Goal: Task Accomplishment & Management: Use online tool/utility

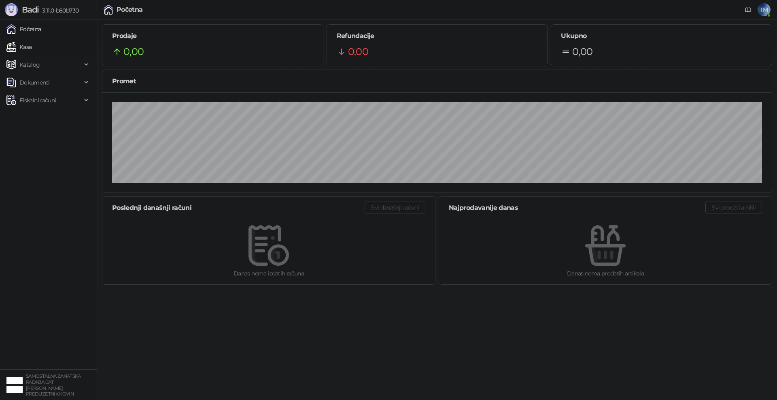
click at [20, 49] on link "Kasa" at bounding box center [18, 47] width 25 height 16
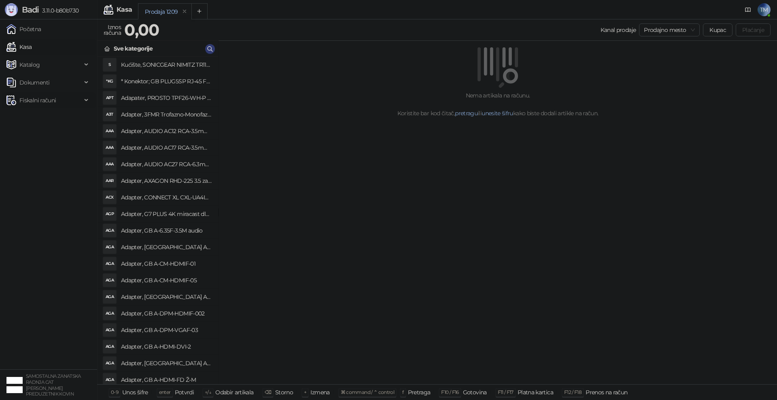
click at [43, 99] on span "Fiskalni računi" at bounding box center [37, 100] width 36 height 16
click at [43, 136] on link "Po danima" at bounding box center [30, 136] width 41 height 16
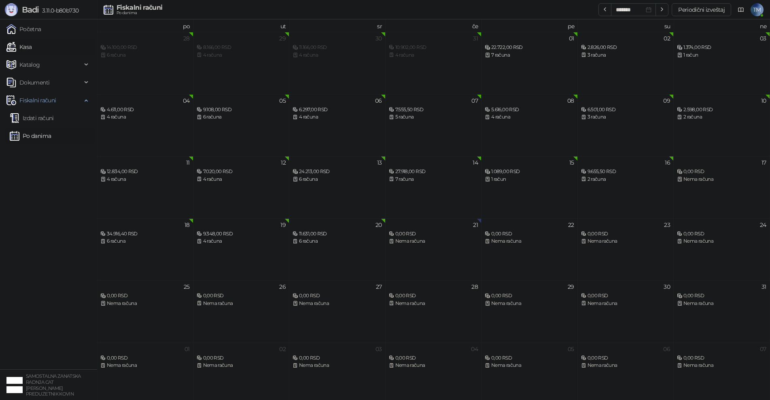
click at [28, 47] on link "Kasa" at bounding box center [18, 47] width 25 height 16
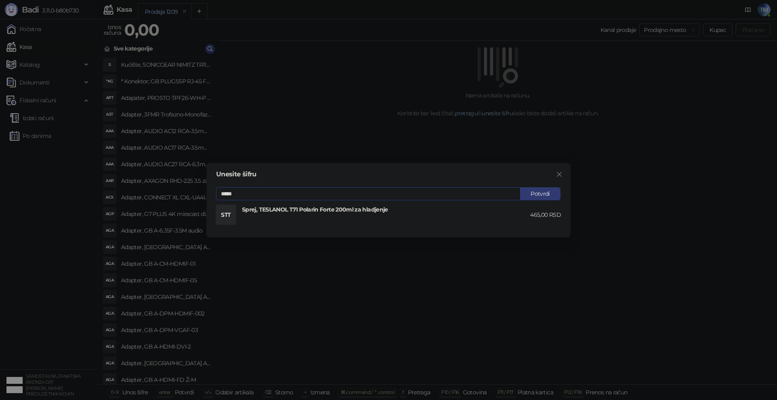
type input "*****"
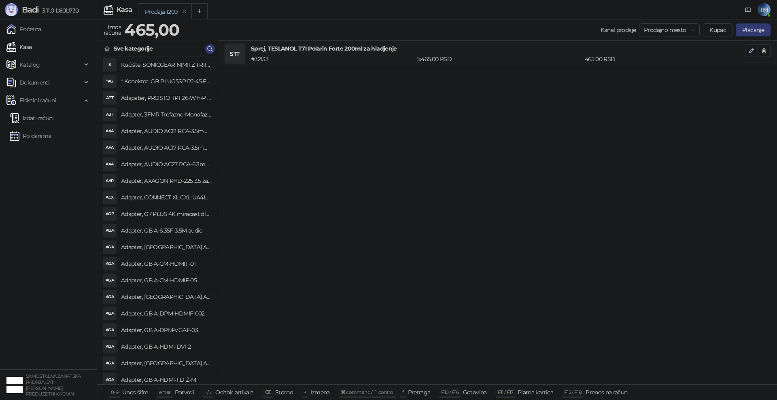
click at [752, 51] on icon "button" at bounding box center [751, 51] width 4 height 4
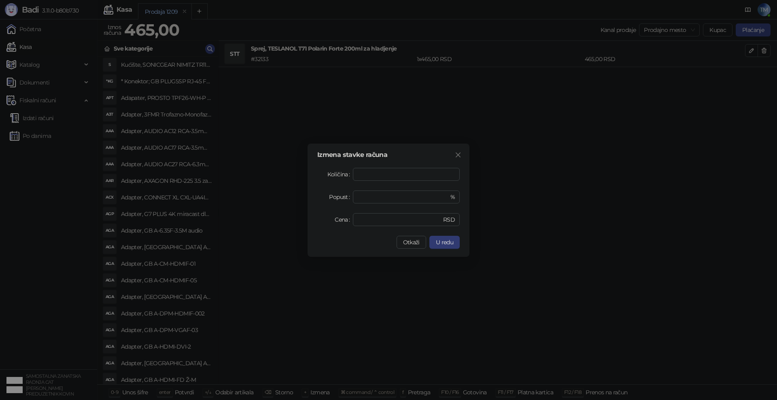
drag, startPoint x: 446, startPoint y: 243, endPoint x: 554, endPoint y: 181, distance: 124.7
click at [446, 243] on span "U redu" at bounding box center [444, 242] width 17 height 7
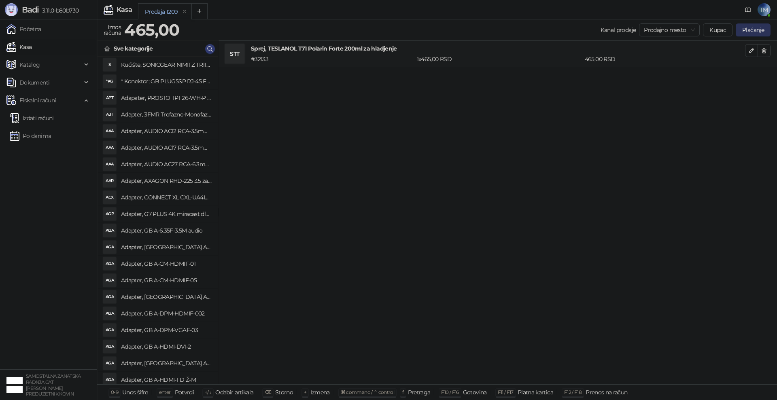
click at [757, 28] on button "Plaćanje" at bounding box center [752, 29] width 35 height 13
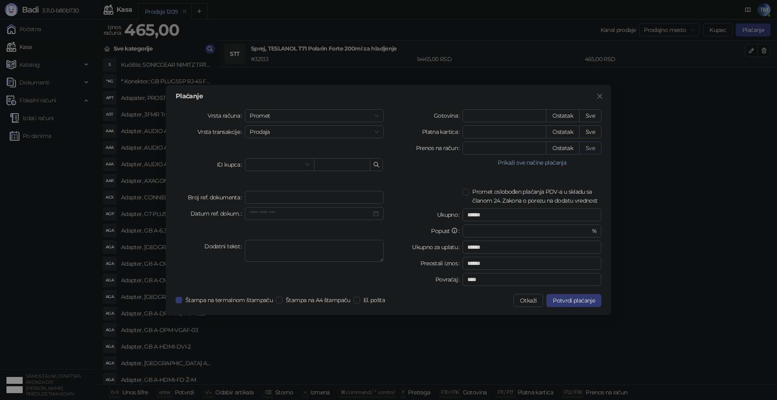
click at [591, 149] on button "Sve" at bounding box center [590, 148] width 22 height 13
type input "***"
type input "****"
click at [579, 300] on span "Potvrdi plaćanje" at bounding box center [574, 300] width 42 height 7
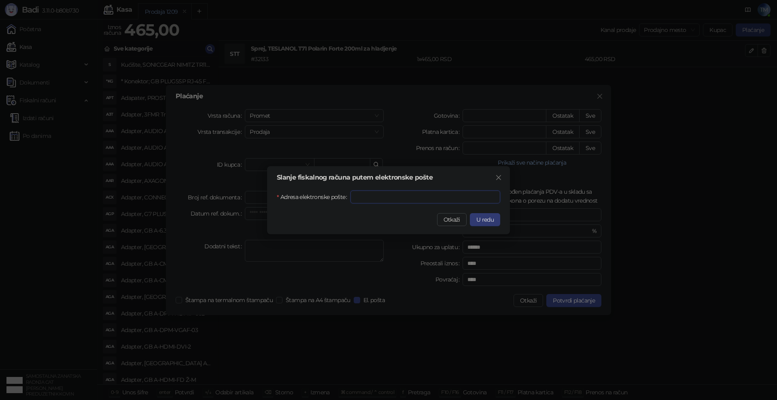
click at [371, 197] on input "Adresa elektronske pošte" at bounding box center [425, 197] width 150 height 13
type input "**********"
click at [483, 220] on span "U redu" at bounding box center [484, 219] width 17 height 7
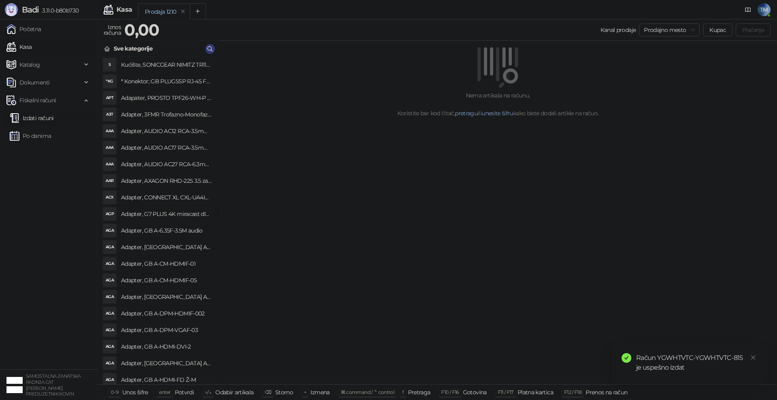
click at [37, 114] on link "Izdati računi" at bounding box center [32, 118] width 44 height 16
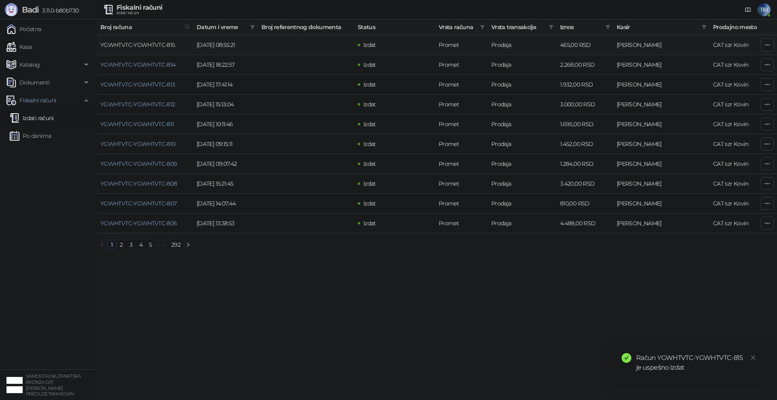
click at [122, 42] on link "YGWHTVTC-YGWHTVTC-815" at bounding box center [137, 44] width 75 height 7
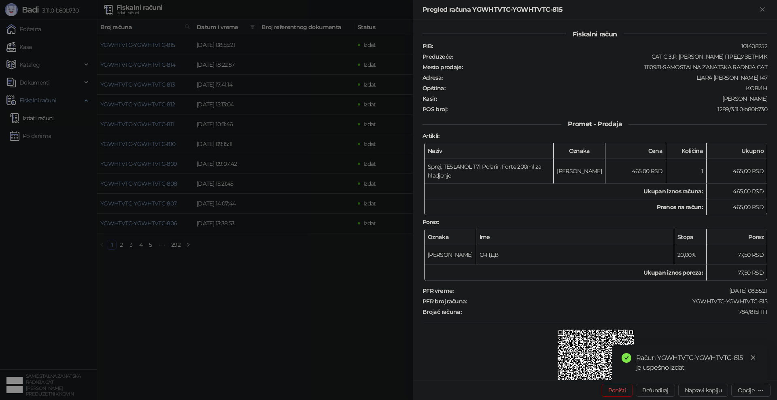
click at [754, 359] on icon "close" at bounding box center [753, 358] width 6 height 6
click at [746, 392] on div "Opcije" at bounding box center [745, 390] width 17 height 7
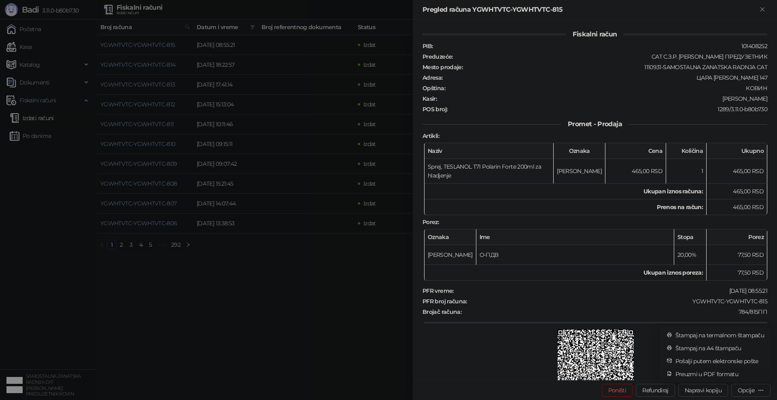
click at [725, 374] on span "Preuzmi u PDF formatu" at bounding box center [719, 374] width 89 height 9
click at [760, 9] on icon "Zatvori" at bounding box center [761, 9] width 7 height 7
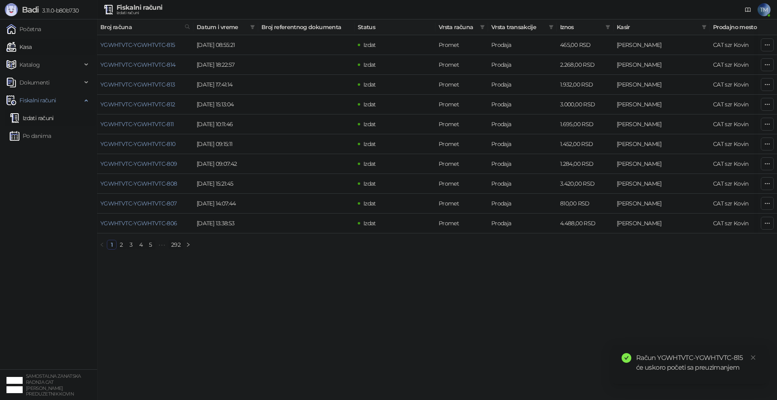
click at [29, 46] on link "Kasa" at bounding box center [18, 47] width 25 height 16
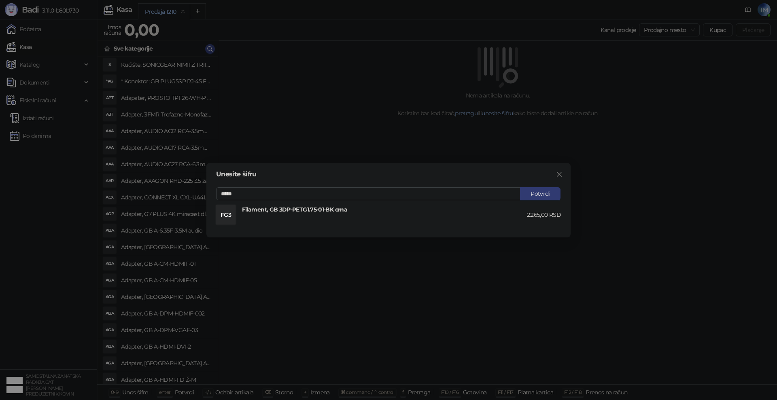
type input "*****"
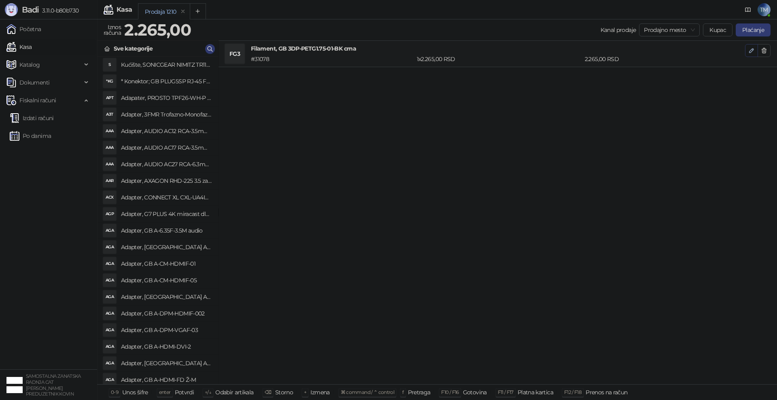
click at [749, 51] on icon "button" at bounding box center [751, 50] width 6 height 6
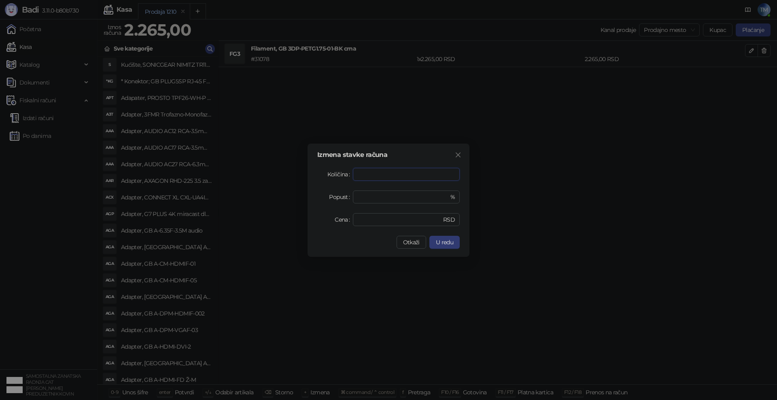
type input "*"
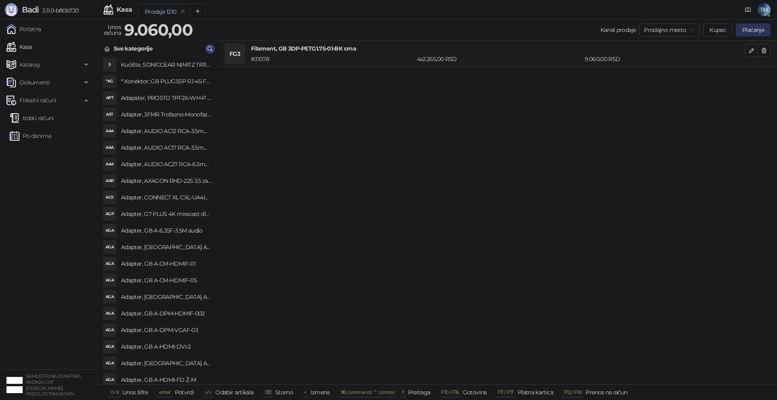
click at [746, 30] on button "Plaćanje" at bounding box center [752, 29] width 35 height 13
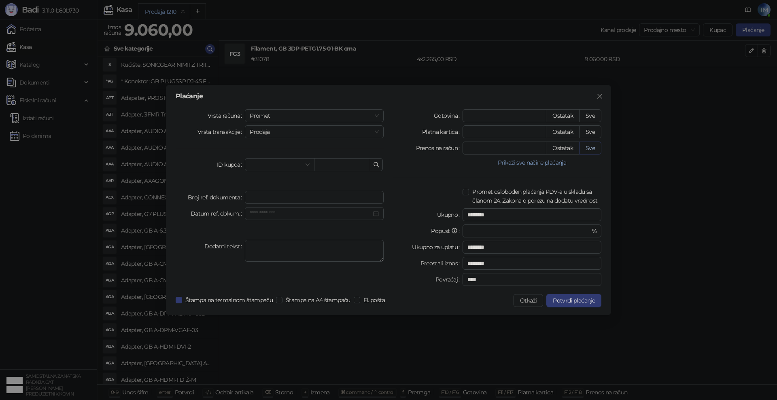
click at [591, 148] on button "Sve" at bounding box center [590, 148] width 22 height 13
type input "****"
click at [579, 303] on span "Potvrdi plaćanje" at bounding box center [574, 300] width 42 height 7
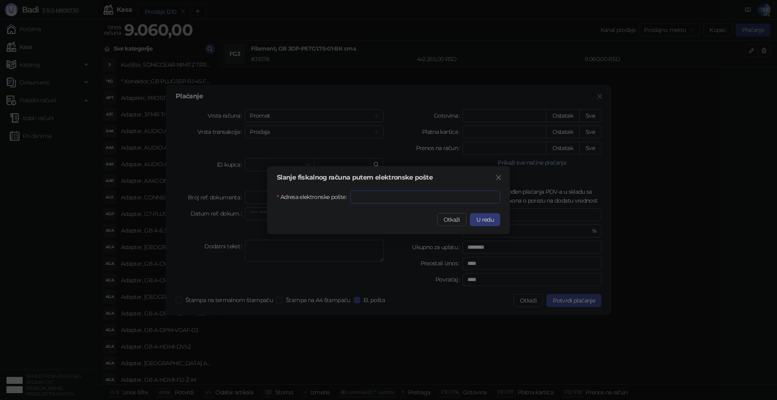
click at [412, 194] on input "Adresa elektronske pošte" at bounding box center [425, 197] width 150 height 13
type input "**********"
click at [486, 220] on span "U redu" at bounding box center [484, 219] width 17 height 7
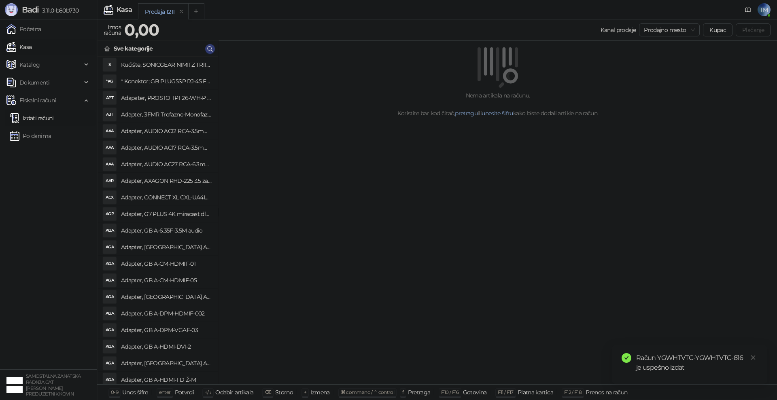
click at [44, 119] on link "Izdati računi" at bounding box center [32, 118] width 44 height 16
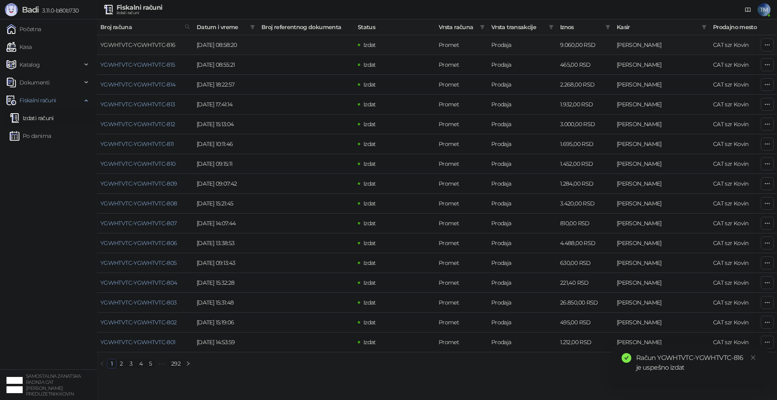
click at [120, 44] on link "YGWHTVTC-YGWHTVTC-816" at bounding box center [137, 44] width 75 height 7
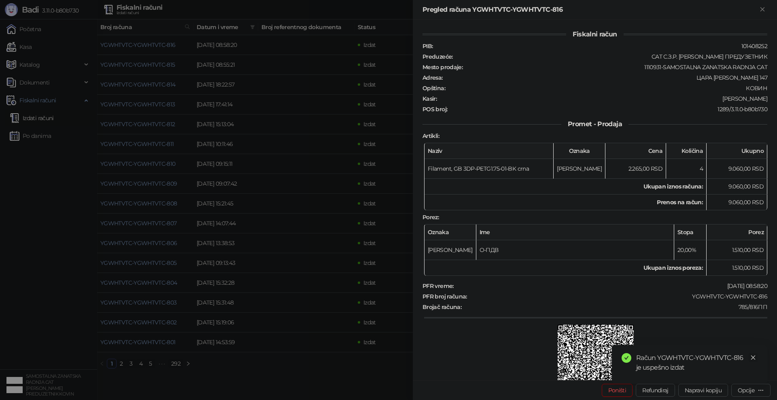
click at [752, 358] on icon "close" at bounding box center [753, 358] width 6 height 6
click at [752, 392] on div "Opcije" at bounding box center [745, 390] width 17 height 7
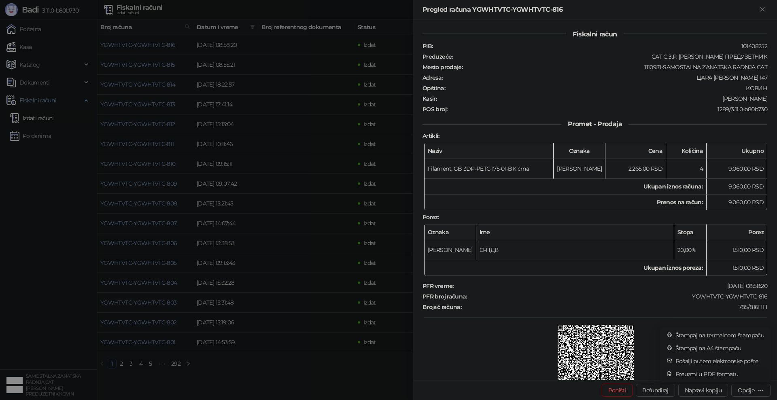
click at [722, 371] on span "Preuzmi u PDF formatu" at bounding box center [719, 374] width 89 height 9
click at [763, 8] on icon "Zatvori" at bounding box center [761, 9] width 7 height 7
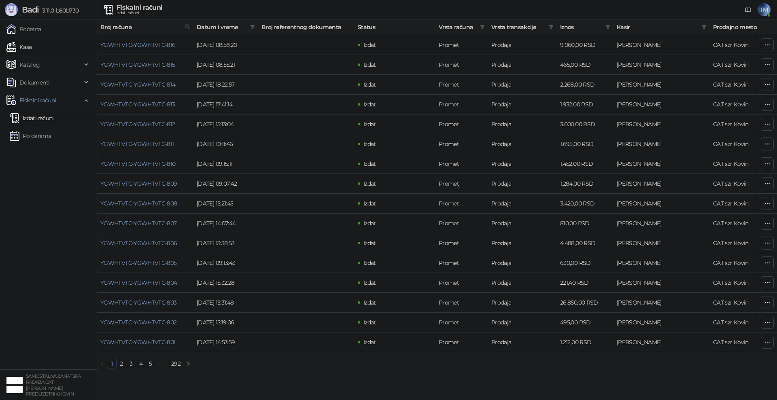
click at [31, 44] on link "Kasa" at bounding box center [18, 47] width 25 height 16
